Goal: Complete application form

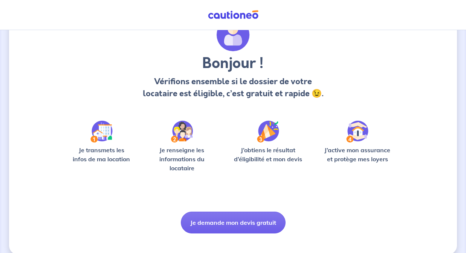
scroll to position [49, 0]
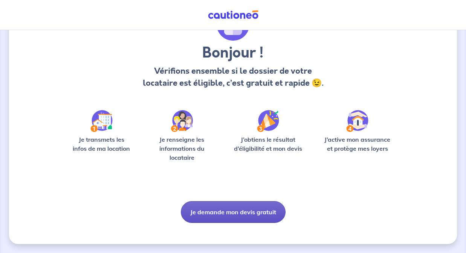
click at [251, 217] on button "Je demande mon devis gratuit" at bounding box center [233, 212] width 105 height 22
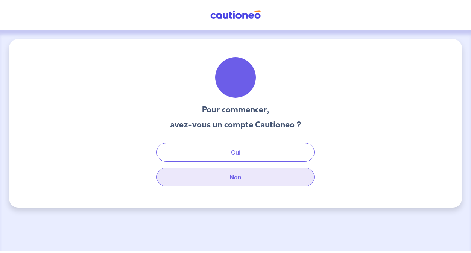
click at [244, 179] on button "Non" at bounding box center [236, 177] width 158 height 19
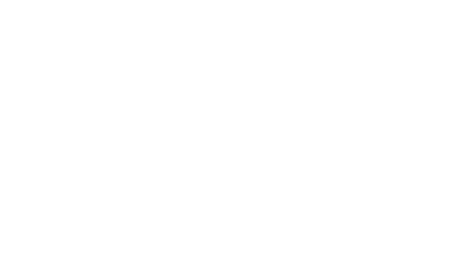
select select "FR"
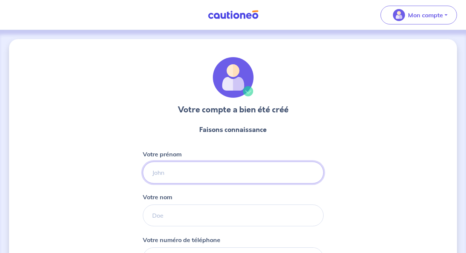
click at [249, 169] on input "Votre prénom" at bounding box center [233, 173] width 181 height 22
type input "[PERSON_NAME]"
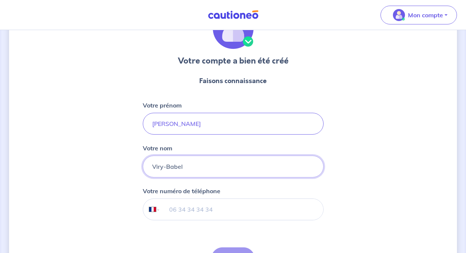
scroll to position [55, 0]
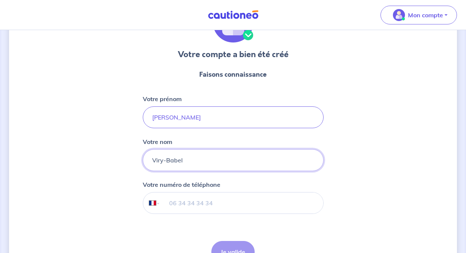
type input "Viry-Babel"
click at [243, 209] on input "tel" at bounding box center [241, 203] width 163 height 21
type input "06 77 31 81 93"
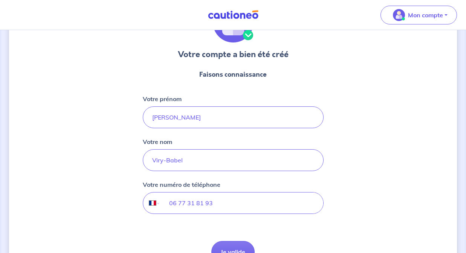
click at [336, 209] on div "Votre compte a bien été créé Faisons connaissance Votre prénom [PERSON_NAME] no…" at bounding box center [233, 137] width 448 height 307
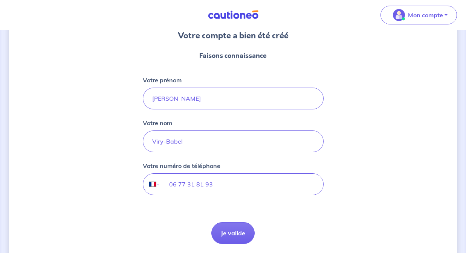
scroll to position [90, 0]
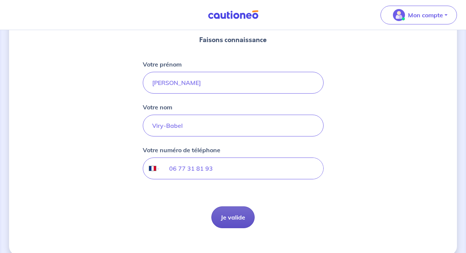
click at [247, 214] on button "Je valide" at bounding box center [232, 218] width 43 height 22
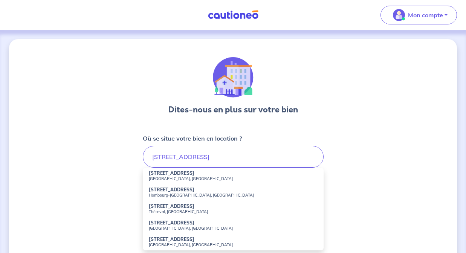
click at [381, 166] on div "Dites-nous en plus sur votre bien Où se situe votre bien en location ? [STREET_…" at bounding box center [233, 236] width 448 height 394
click at [221, 155] on input "[STREET_ADDRESS]" at bounding box center [233, 157] width 181 height 22
click at [196, 177] on small "[GEOGRAPHIC_DATA], [GEOGRAPHIC_DATA]" at bounding box center [233, 178] width 169 height 5
type input "[STREET_ADDRESS]"
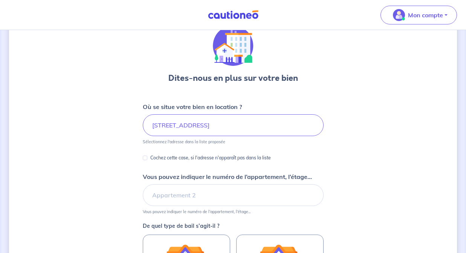
scroll to position [58, 0]
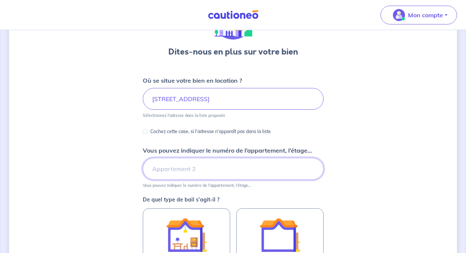
click at [251, 168] on input "Vous pouvez indiquer le numéro de l’appartement, l’étage..." at bounding box center [233, 169] width 181 height 22
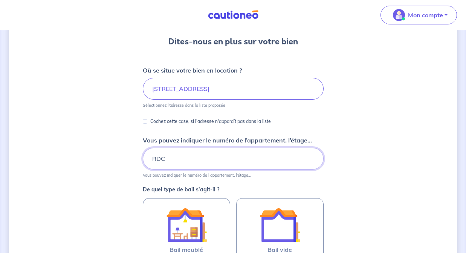
type input "RDC"
click at [334, 168] on div "Dites-nous en plus sur votre bien Où se situe votre bien en location ? [STREET_…" at bounding box center [233, 168] width 448 height 395
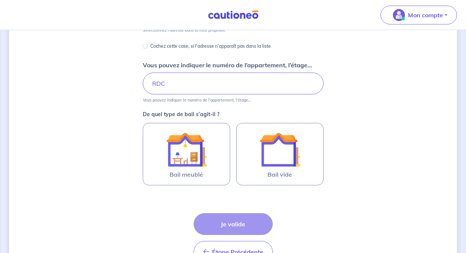
scroll to position [144, 0]
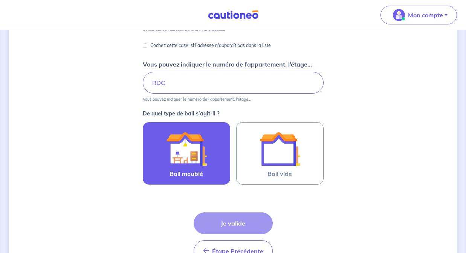
click at [172, 161] on img at bounding box center [186, 149] width 41 height 41
click at [0, 0] on input "Bail meublé" at bounding box center [0, 0] width 0 height 0
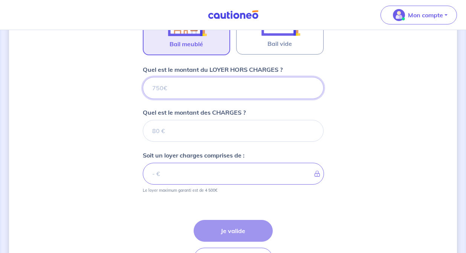
scroll to position [246, 0]
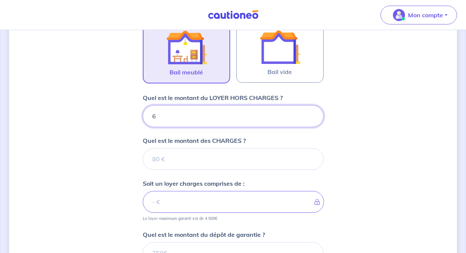
type input "65"
type input "650"
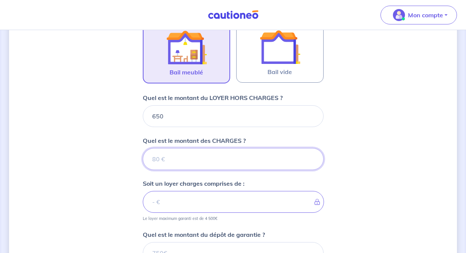
click at [207, 162] on input "Quel est le montant des CHARGES ?" at bounding box center [233, 159] width 181 height 22
type input "30"
type input "680"
type input "30"
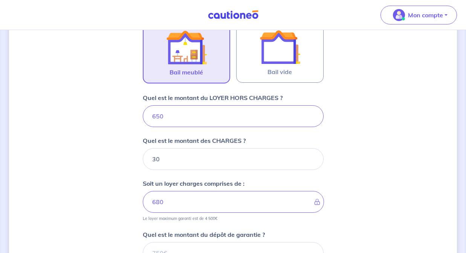
click at [388, 175] on div "Dites-nous en plus sur votre bien Où se situe votre bien en location ? [STREET_…" at bounding box center [233, 85] width 448 height 584
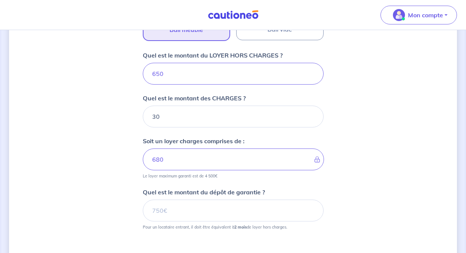
scroll to position [289, 0]
click at [278, 211] on input "Quel est le montant du dépôt de garantie ?" at bounding box center [233, 211] width 181 height 22
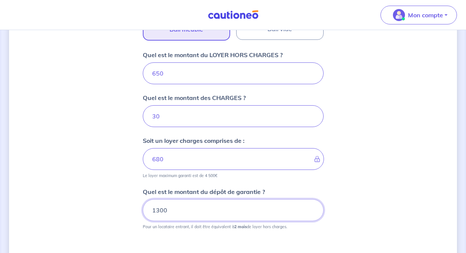
type input "1300"
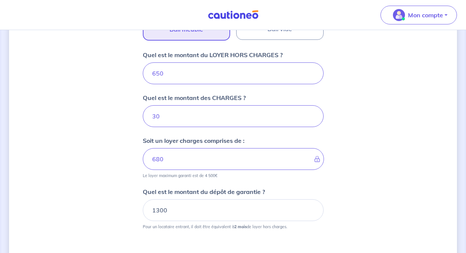
click at [355, 193] on div "Dites-nous en plus sur votre bien Où se situe votre bien en location ? [STREET_…" at bounding box center [233, 42] width 448 height 584
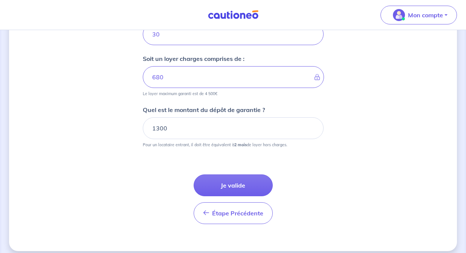
scroll to position [373, 0]
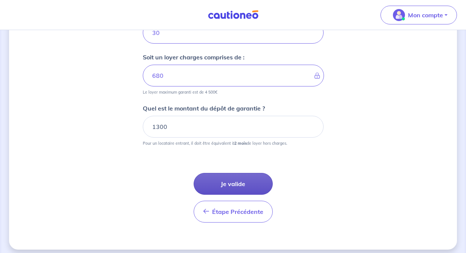
click at [243, 185] on button "Je valide" at bounding box center [233, 184] width 79 height 22
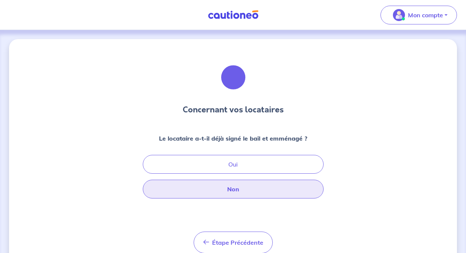
click at [269, 186] on button "Non" at bounding box center [233, 189] width 181 height 19
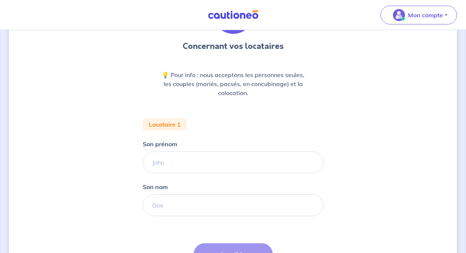
scroll to position [65, 0]
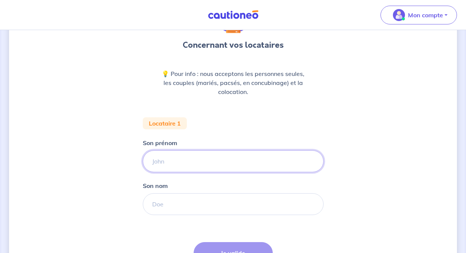
click at [262, 169] on input "Son prénom" at bounding box center [233, 162] width 181 height 22
type input "Zoé"
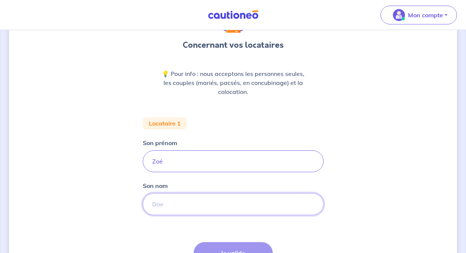
click at [235, 207] on input "Son nom" at bounding box center [233, 205] width 181 height 22
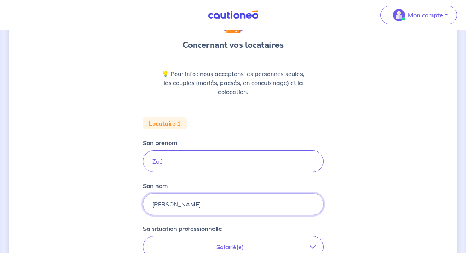
type input "[PERSON_NAME]"
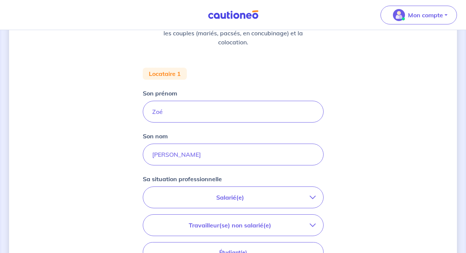
scroll to position [132, 0]
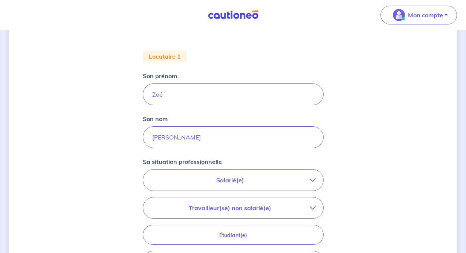
click at [303, 183] on p "Salarié(e)" at bounding box center [230, 180] width 159 height 9
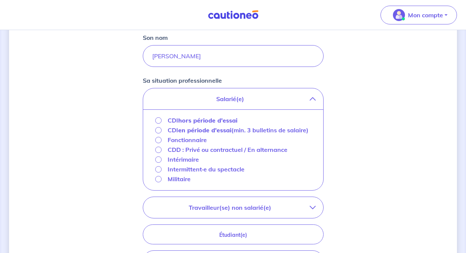
scroll to position [225, 0]
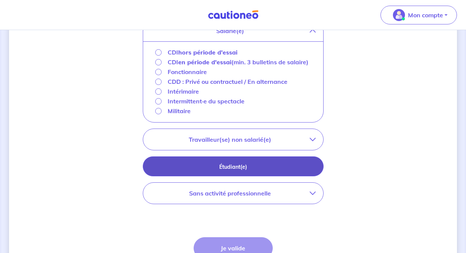
click at [274, 171] on p "Étudiant(e)" at bounding box center [233, 167] width 162 height 8
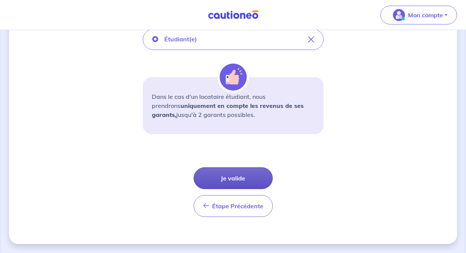
click at [251, 178] on button "Je valide" at bounding box center [233, 179] width 79 height 22
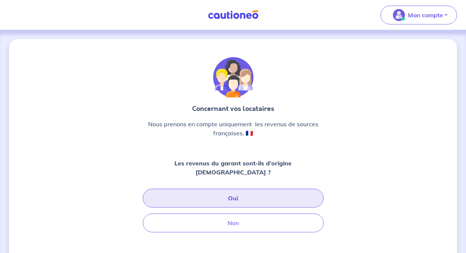
click at [264, 191] on button "Oui" at bounding box center [233, 198] width 181 height 19
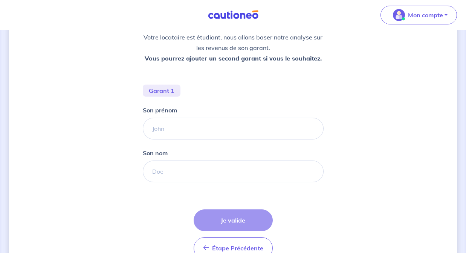
scroll to position [111, 0]
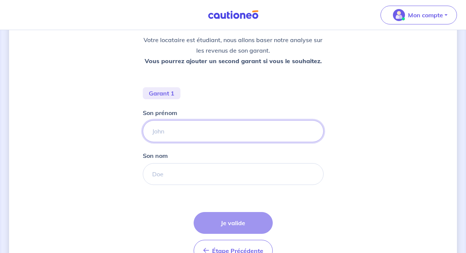
click at [180, 130] on input "Son prénom" at bounding box center [233, 131] width 181 height 22
type input "[PERSON_NAME]"
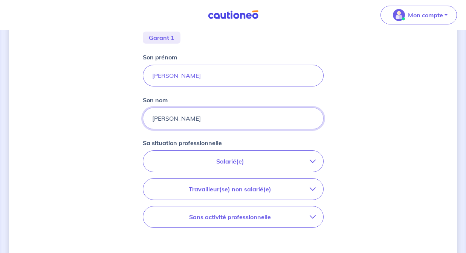
scroll to position [221, 0]
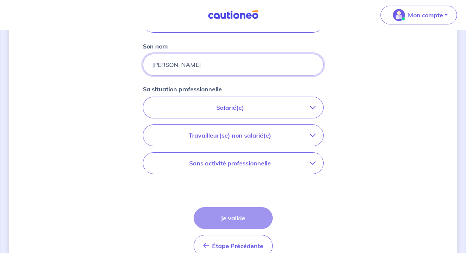
type input "[PERSON_NAME]"
click at [295, 167] on p "Sans activité professionnelle" at bounding box center [230, 163] width 159 height 9
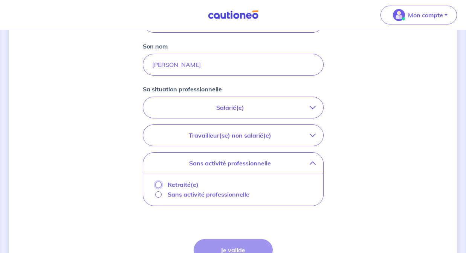
click at [155, 184] on input "Retraité(e)" at bounding box center [158, 185] width 6 height 6
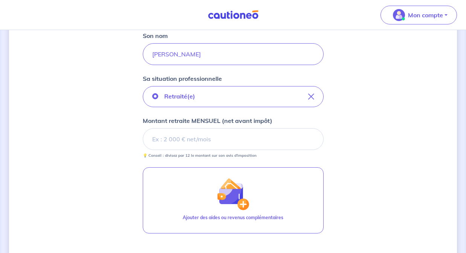
scroll to position [250, 0]
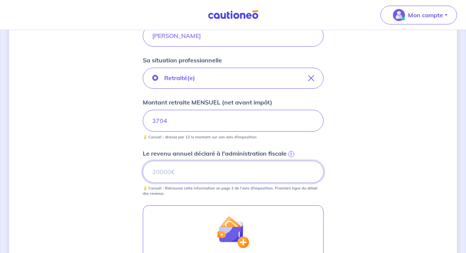
click at [222, 175] on input "Le revenu annuel déclaré à l'administration fiscale i" at bounding box center [233, 172] width 181 height 22
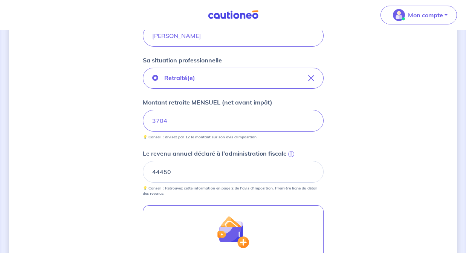
click at [397, 146] on div "Concernant les garants de : [PERSON_NAME] Votre locataire est étudiant, nous al…" at bounding box center [233, 87] width 448 height 596
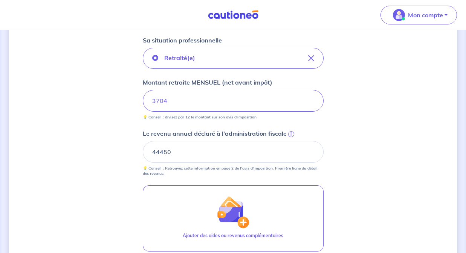
scroll to position [285, 0]
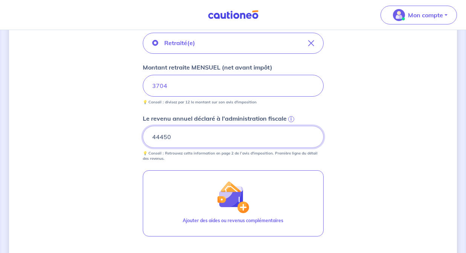
drag, startPoint x: 157, startPoint y: 137, endPoint x: 172, endPoint y: 136, distance: 15.5
click at [172, 136] on input "44450" at bounding box center [233, 137] width 181 height 22
type input "43444"
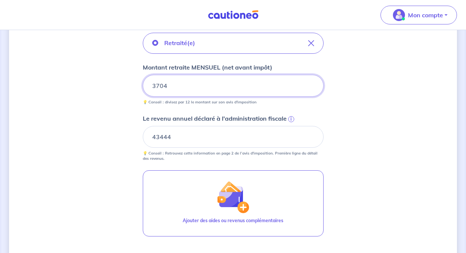
drag, startPoint x: 169, startPoint y: 87, endPoint x: 151, endPoint y: 88, distance: 18.5
click at [151, 88] on input "3704" at bounding box center [233, 86] width 181 height 22
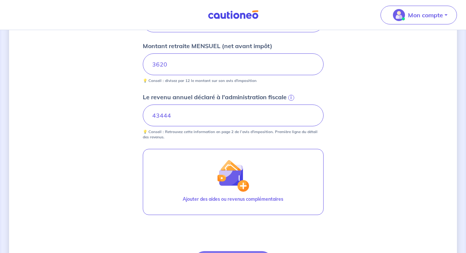
scroll to position [339, 0]
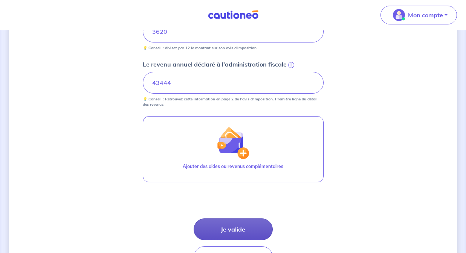
click at [233, 230] on button "Je valide" at bounding box center [233, 230] width 79 height 22
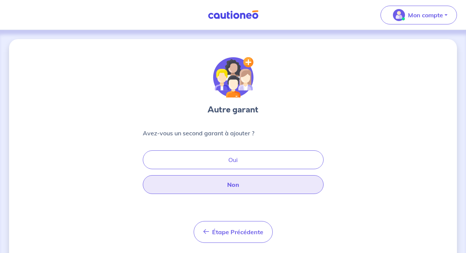
click at [252, 186] on button "Non" at bounding box center [233, 184] width 181 height 19
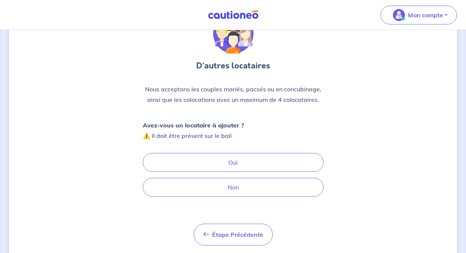
scroll to position [44, 0]
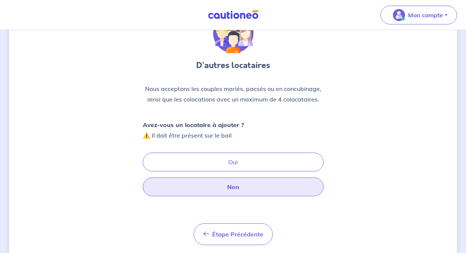
click at [233, 184] on button "Non" at bounding box center [233, 187] width 181 height 19
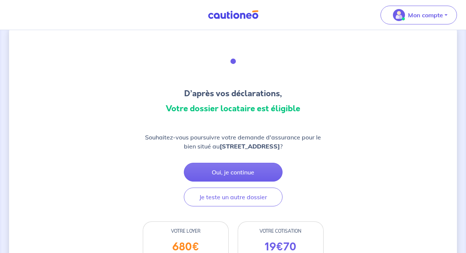
scroll to position [49, 0]
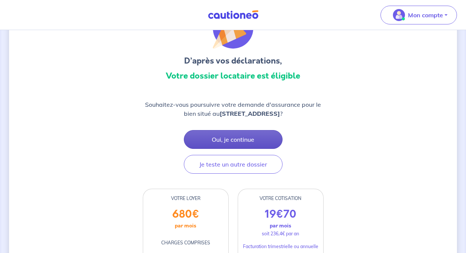
click at [255, 137] on button "Oui, je continue" at bounding box center [233, 139] width 99 height 19
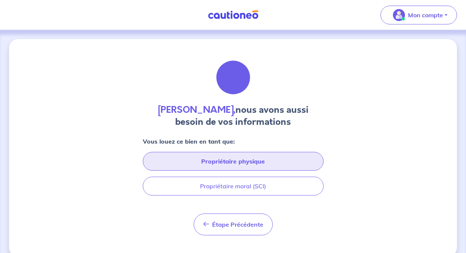
click at [257, 159] on button "Propriétaire physique" at bounding box center [233, 161] width 181 height 19
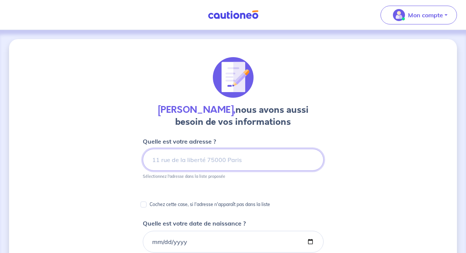
click at [220, 159] on input at bounding box center [233, 160] width 181 height 22
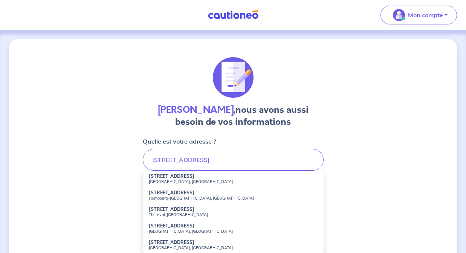
click at [182, 182] on small "[GEOGRAPHIC_DATA], [GEOGRAPHIC_DATA]" at bounding box center [233, 181] width 169 height 5
type input "[STREET_ADDRESS]"
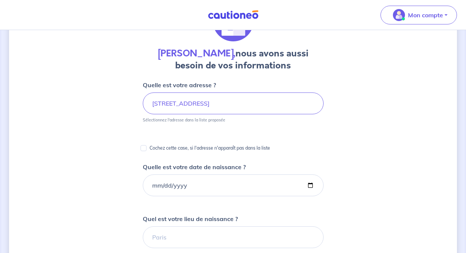
scroll to position [57, 0]
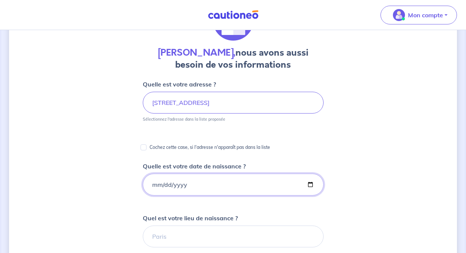
click at [247, 179] on input "Quelle est votre date de naissance ?" at bounding box center [233, 185] width 181 height 22
type input "[DATE]"
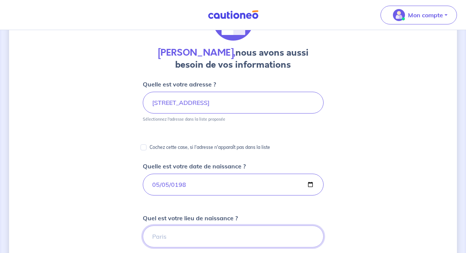
click at [182, 232] on input "Quel est votre lieu de naissance ?" at bounding box center [233, 237] width 181 height 22
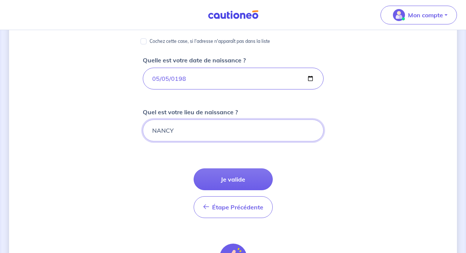
scroll to position [164, 0]
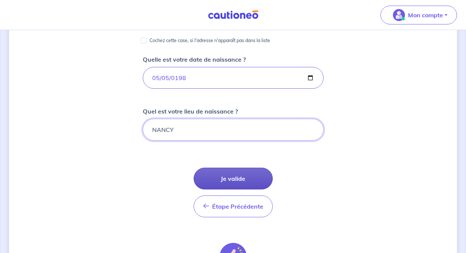
type input "NANCY"
click at [237, 180] on button "Je valide" at bounding box center [233, 179] width 79 height 22
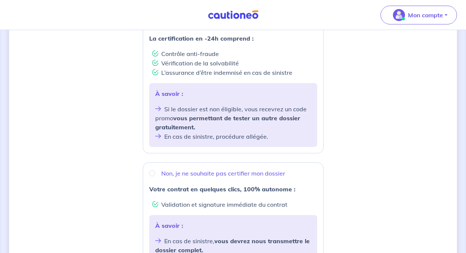
scroll to position [124, 0]
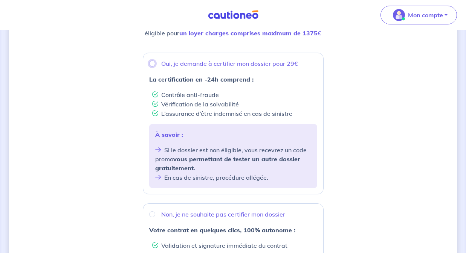
click at [154, 64] on input "Oui, je demande à certifier mon dossier pour 29€" at bounding box center [152, 64] width 6 height 6
radio input "true"
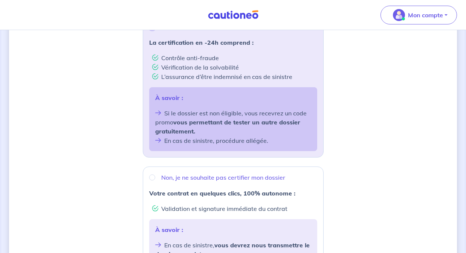
scroll to position [166, 0]
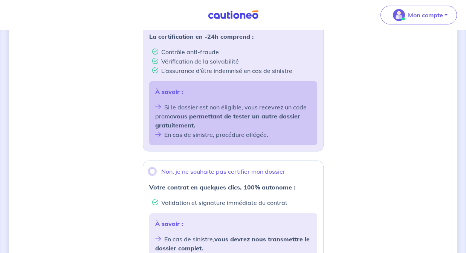
click at [154, 173] on input "Non, je ne souhaite pas certifier mon dossier" at bounding box center [152, 172] width 6 height 6
radio input "true"
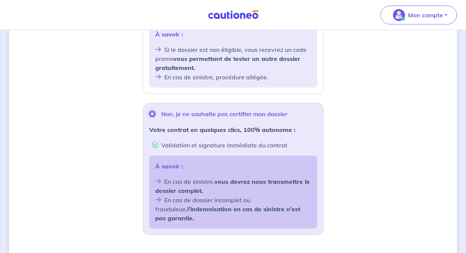
scroll to position [281, 0]
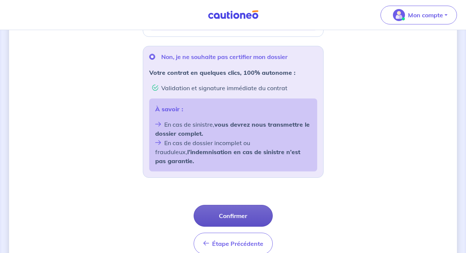
click at [262, 208] on button "Confirmer" at bounding box center [233, 216] width 79 height 22
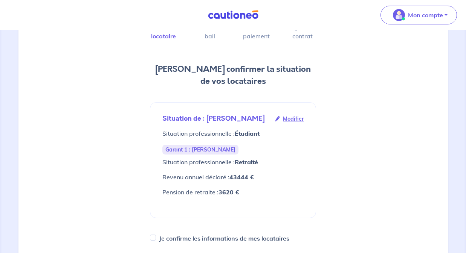
scroll to position [122, 0]
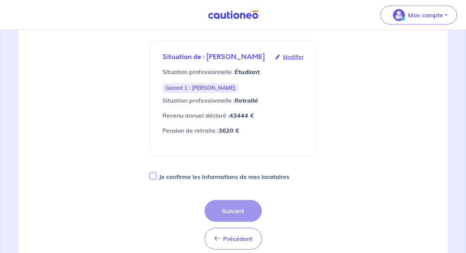
click at [153, 175] on input "Je confirme les informations de mes locataires" at bounding box center [153, 176] width 6 height 6
checkbox input "true"
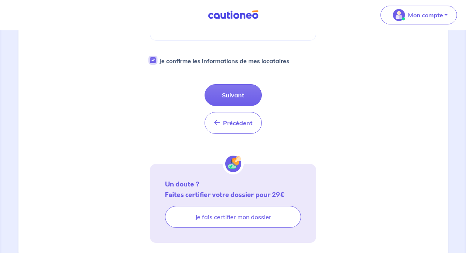
scroll to position [237, 0]
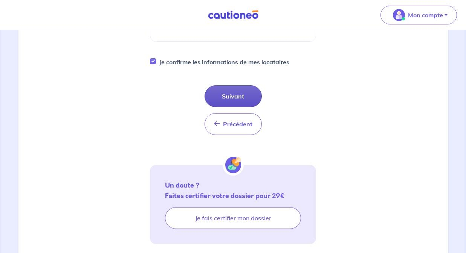
click at [255, 95] on button "Suivant" at bounding box center [232, 96] width 57 height 22
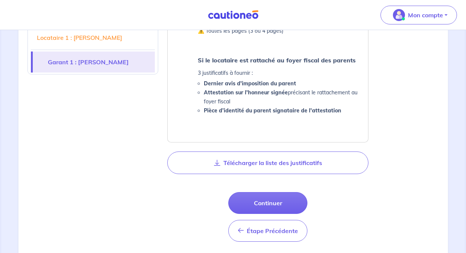
scroll to position [483, 0]
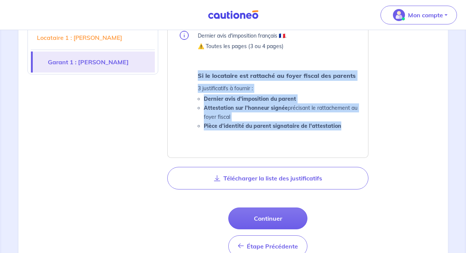
drag, startPoint x: 198, startPoint y: 75, endPoint x: 346, endPoint y: 130, distance: 158.2
click at [346, 130] on div "Si le locataire est rattaché au foyer fiscal des parents 3 justificatifs à four…" at bounding box center [278, 100] width 161 height 60
copy div "Si le locataire est rattaché au foyer fiscal des parents 3 justificatifs à four…"
click at [261, 118] on li "Attestation sur l'honneur signée précisant le rattachement au foyer fiscal" at bounding box center [281, 113] width 155 height 18
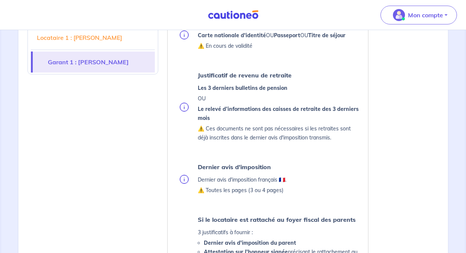
scroll to position [321, 0]
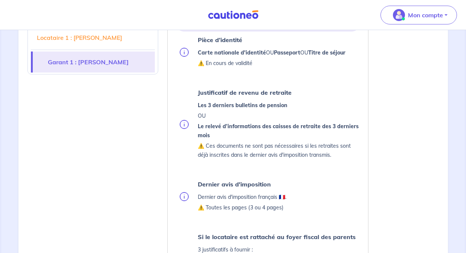
drag, startPoint x: 199, startPoint y: 93, endPoint x: 295, endPoint y: 138, distance: 105.8
click at [295, 138] on div "Justificatif de revenu de retraite Les 3 derniers bulletins de pension OU Le re…" at bounding box center [278, 124] width 161 height 74
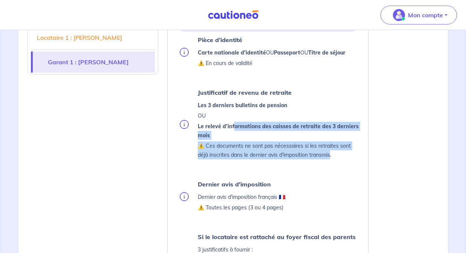
drag, startPoint x: 332, startPoint y: 154, endPoint x: 234, endPoint y: 127, distance: 101.1
click at [234, 127] on div "Les 3 derniers bulletins de pension OU Le relevé d’informations des caisses de …" at bounding box center [278, 130] width 161 height 59
click at [231, 136] on p "Le relevé d’informations des caisses de retraite des 3 derniers mois" at bounding box center [278, 131] width 161 height 18
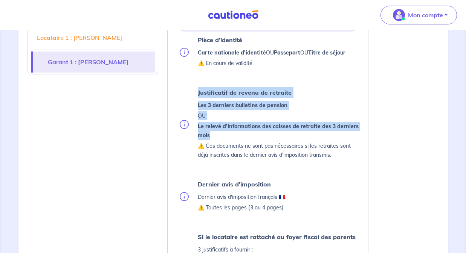
drag, startPoint x: 212, startPoint y: 135, endPoint x: 196, endPoint y: 92, distance: 46.4
click at [196, 92] on li "Justificatif de revenu de retraite Les 3 derniers bulletins de pension OU Le re…" at bounding box center [269, 124] width 179 height 74
copy div "Justificatif de revenu de retraite Les 3 derniers bulletins de pension OU Le re…"
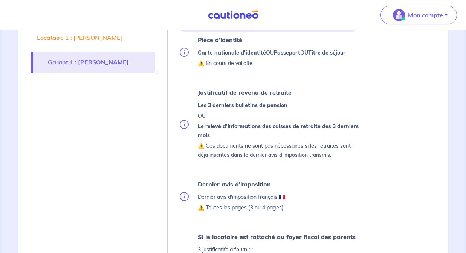
click at [279, 166] on ul "Pièce d’identité Carte nationale d'identité OU Passeport OU Titre de séjour ⚠️ …" at bounding box center [268, 164] width 182 height 258
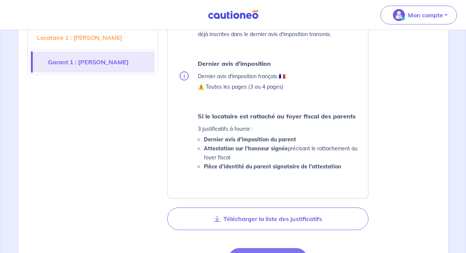
scroll to position [445, 0]
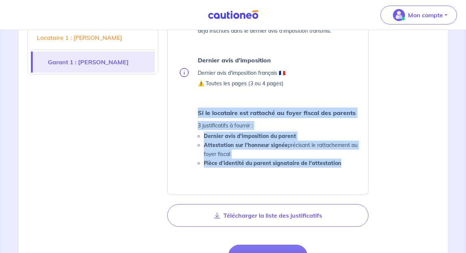
drag, startPoint x: 198, startPoint y: 113, endPoint x: 345, endPoint y: 164, distance: 155.1
click at [345, 164] on div "Si le locataire est rattaché au foyer fiscal des parents 3 justificatifs à four…" at bounding box center [278, 138] width 161 height 60
copy div "Si le locataire est rattaché au foyer fiscal des parents 3 justificatifs à four…"
